Goal: Task Accomplishment & Management: Use online tool/utility

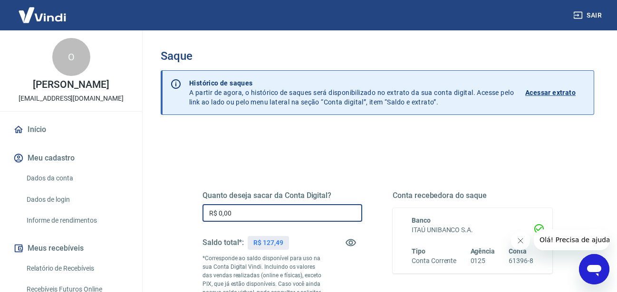
click at [243, 208] on input "R$ 0,00" at bounding box center [282, 213] width 160 height 18
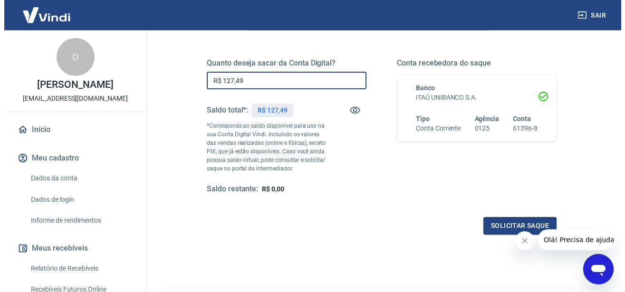
scroll to position [145, 0]
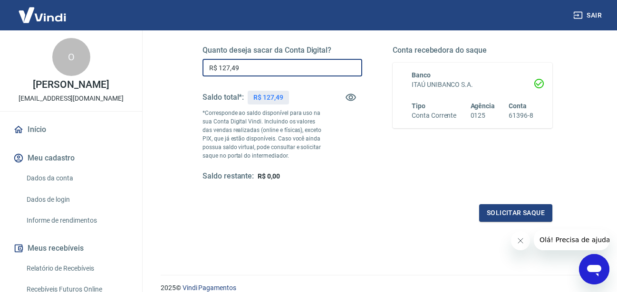
type input "R$ 127,49"
click at [507, 229] on div "Quanto deseja sacar da Conta Digital? R$ 127,49 ​ Saldo total*: R$ 127,49 *Corr…" at bounding box center [377, 118] width 373 height 229
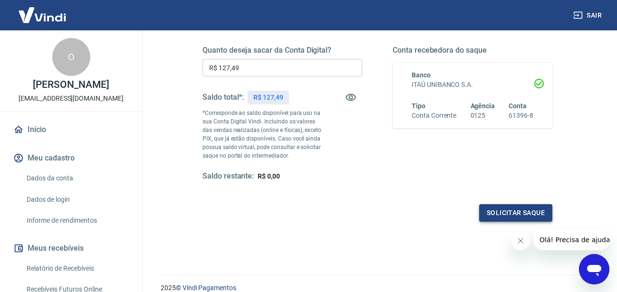
click at [516, 212] on button "Solicitar saque" at bounding box center [515, 213] width 73 height 18
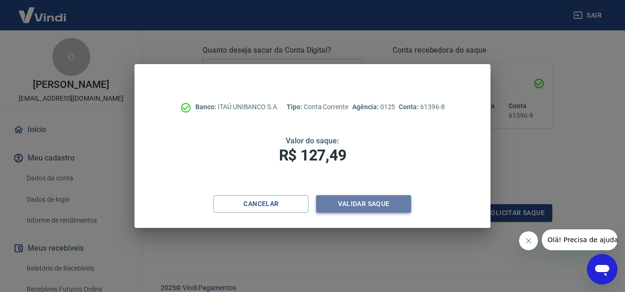
click at [394, 210] on button "Validar saque" at bounding box center [363, 204] width 95 height 18
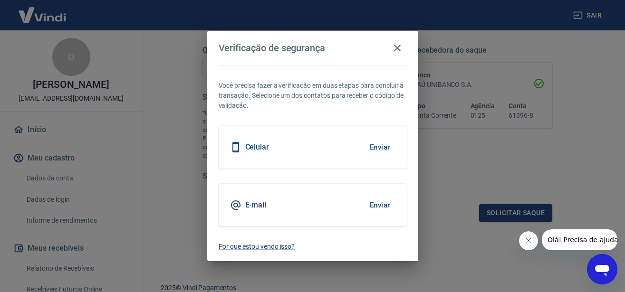
click at [393, 210] on button "Enviar" at bounding box center [379, 205] width 31 height 20
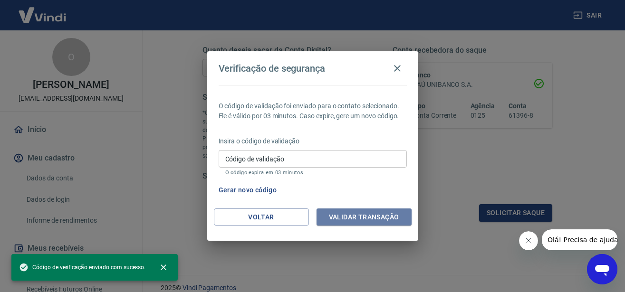
click at [393, 210] on button "Validar transação" at bounding box center [363, 218] width 95 height 18
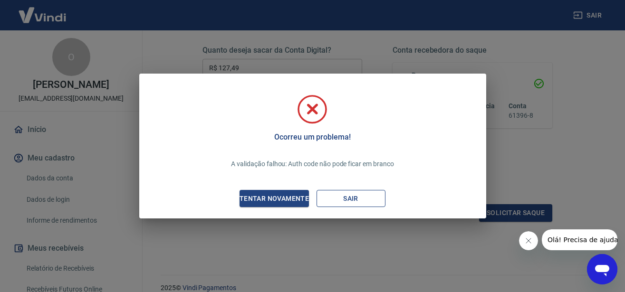
click at [339, 197] on button "Sair" at bounding box center [350, 199] width 69 height 18
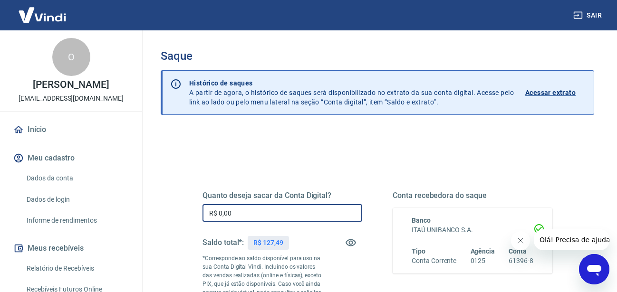
click at [258, 210] on input "R$ 0,00" at bounding box center [282, 213] width 160 height 18
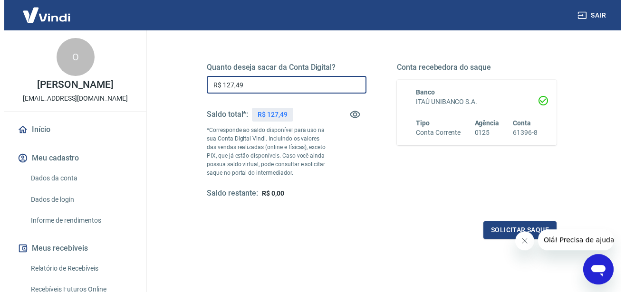
scroll to position [145, 0]
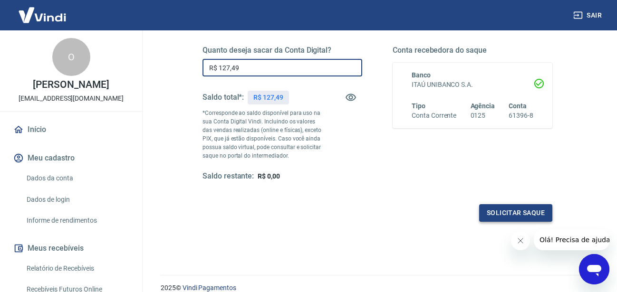
type input "R$ 127,49"
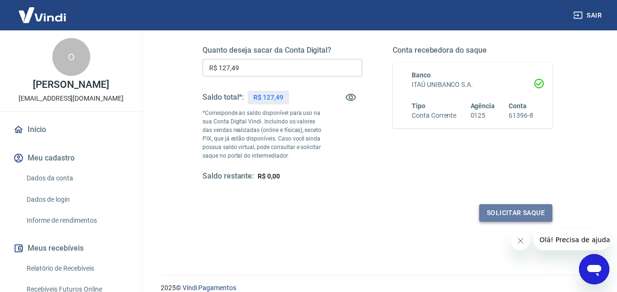
click at [504, 215] on button "Solicitar saque" at bounding box center [515, 213] width 73 height 18
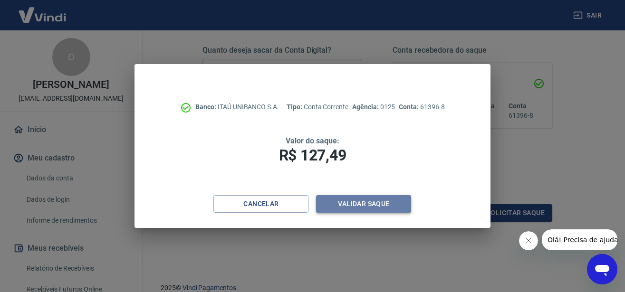
click at [373, 203] on button "Validar saque" at bounding box center [363, 204] width 95 height 18
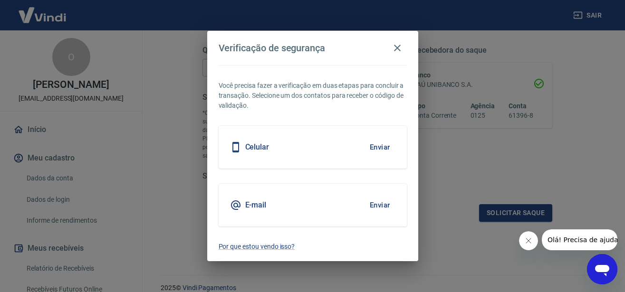
click at [373, 203] on button "Enviar" at bounding box center [379, 205] width 31 height 20
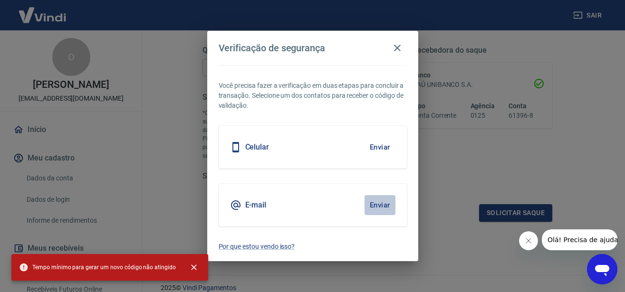
click at [381, 205] on button "Enviar" at bounding box center [379, 205] width 31 height 20
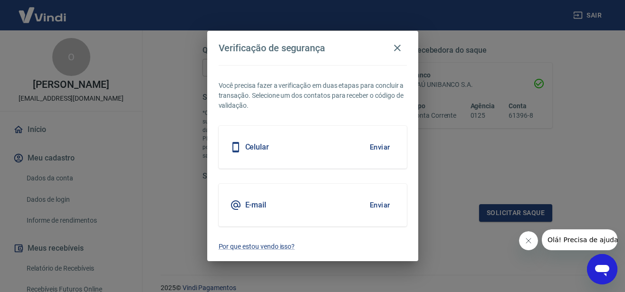
click at [378, 207] on button "Enviar" at bounding box center [379, 205] width 31 height 20
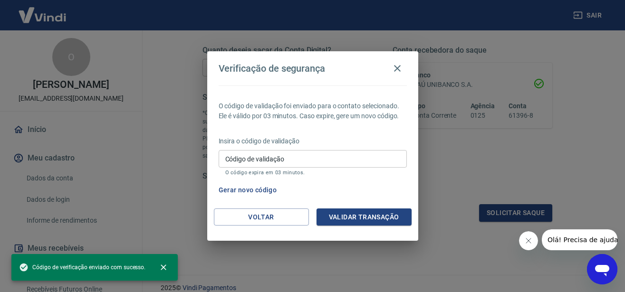
click at [325, 157] on input "Código de validação" at bounding box center [313, 159] width 188 height 18
paste input "516375"
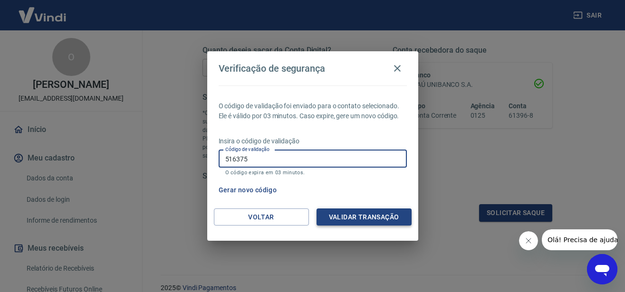
click at [363, 210] on button "Validar transação" at bounding box center [363, 218] width 95 height 18
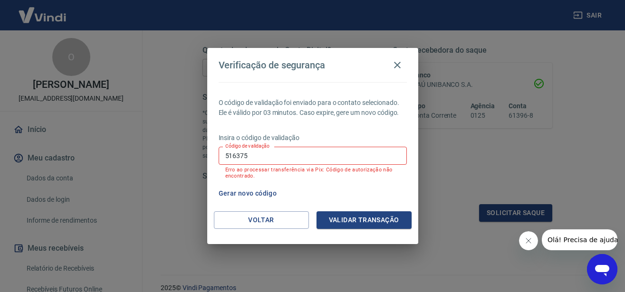
click at [316, 153] on input "516375" at bounding box center [313, 156] width 188 height 18
paste input "922799"
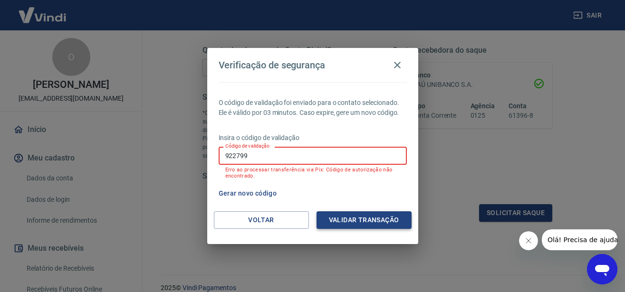
type input "922799"
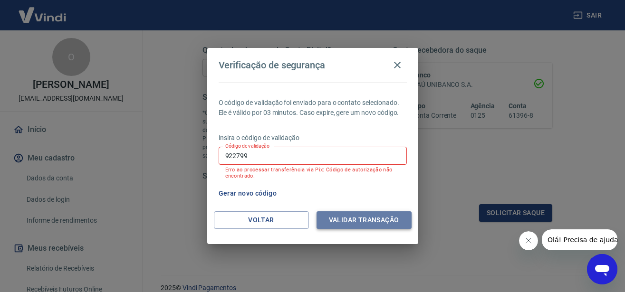
click at [354, 214] on button "Validar transação" at bounding box center [363, 220] width 95 height 18
